Goal: Information Seeking & Learning: Check status

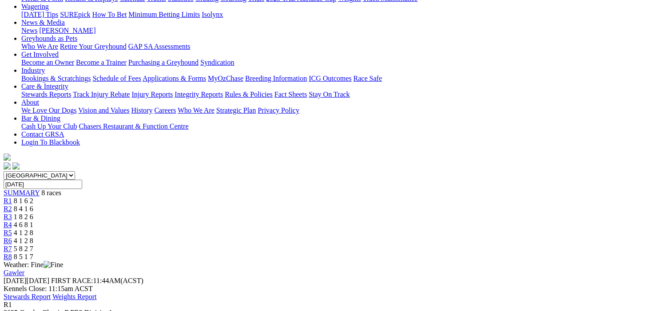
scroll to position [44, 0]
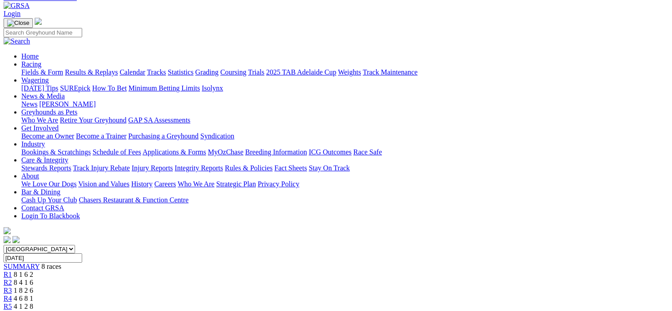
click at [12, 279] on span "R2" at bounding box center [8, 283] width 8 height 8
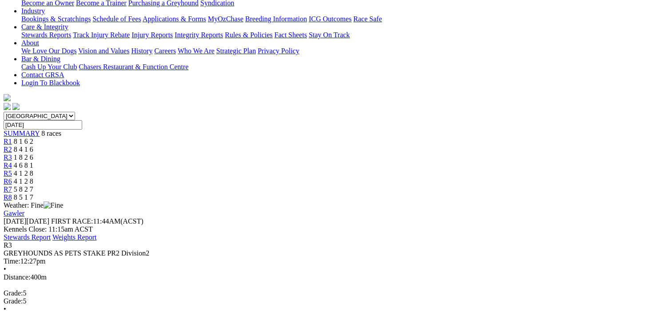
scroll to position [89, 0]
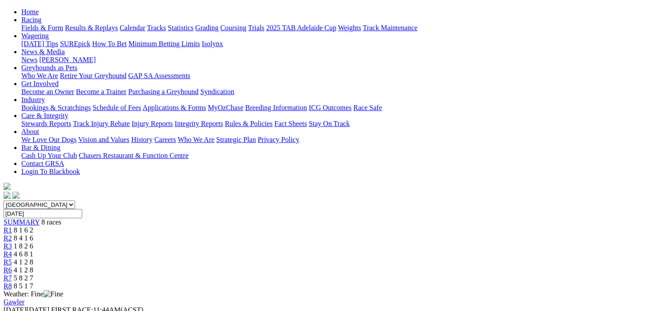
click at [12, 251] on span "R4" at bounding box center [8, 255] width 8 height 8
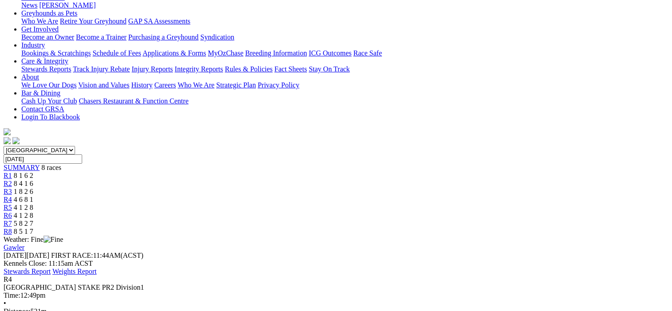
scroll to position [89, 0]
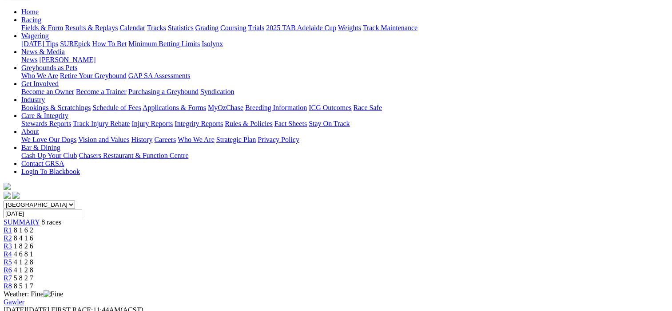
click at [12, 259] on span "R5" at bounding box center [8, 263] width 8 height 8
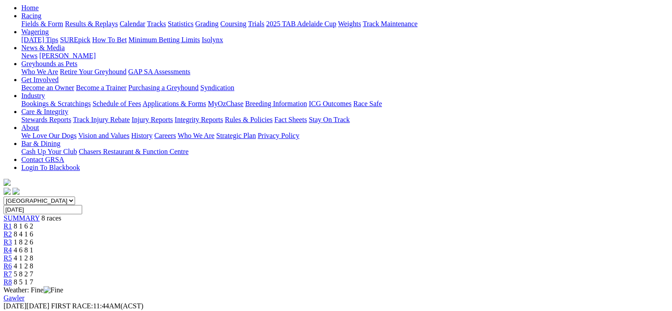
scroll to position [44, 0]
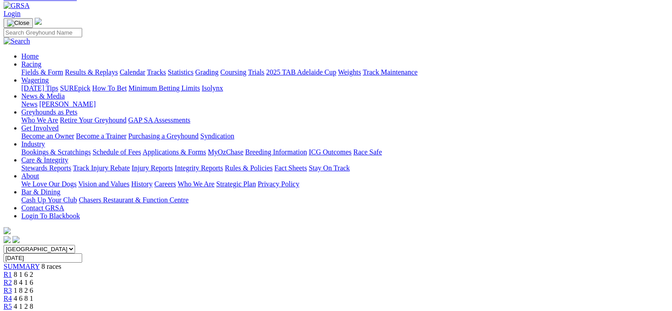
click at [12, 311] on span "R6" at bounding box center [8, 315] width 8 height 8
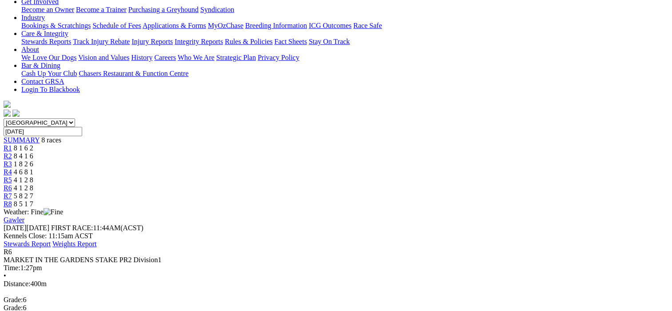
scroll to position [89, 0]
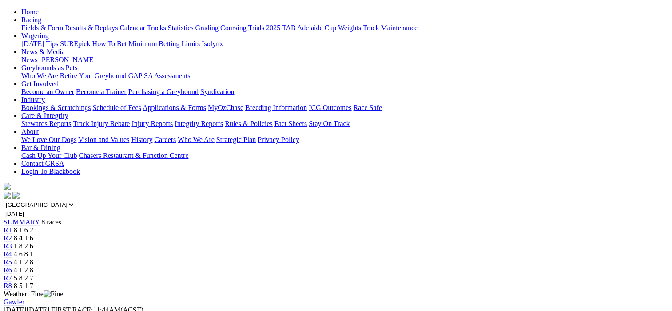
click at [12, 275] on span "R7" at bounding box center [8, 279] width 8 height 8
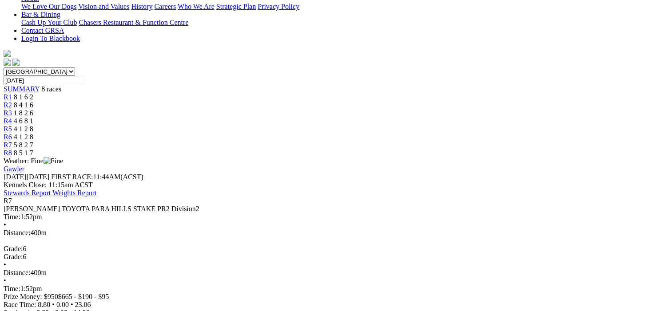
scroll to position [89, 0]
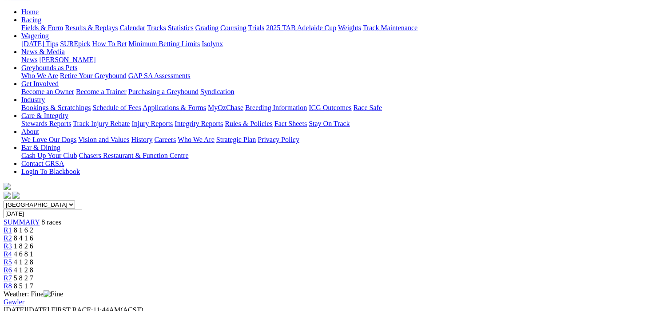
click at [12, 283] on span "R8" at bounding box center [8, 287] width 8 height 8
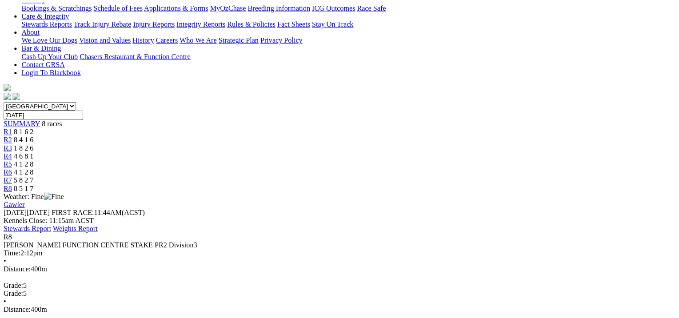
scroll to position [178, 0]
